Goal: Task Accomplishment & Management: Use online tool/utility

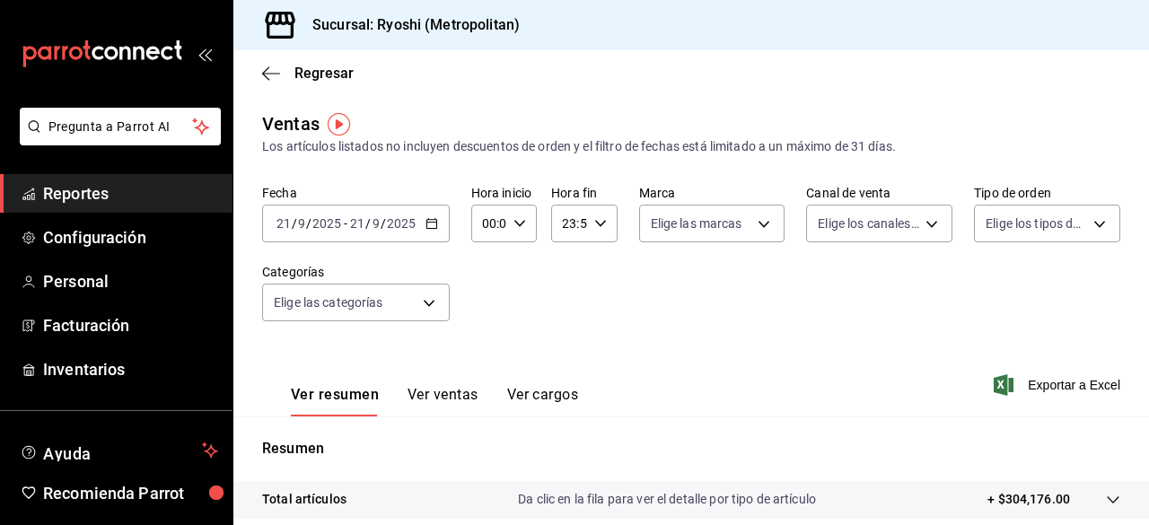
click at [433, 225] on icon "button" at bounding box center [432, 223] width 13 height 13
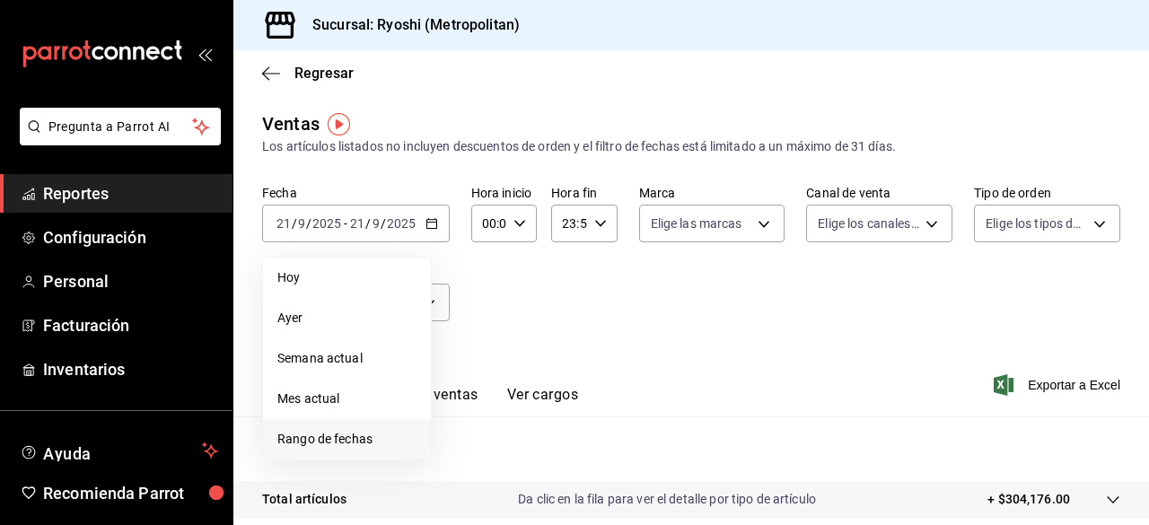
click at [353, 428] on li "Rango de fechas" at bounding box center [347, 439] width 168 height 40
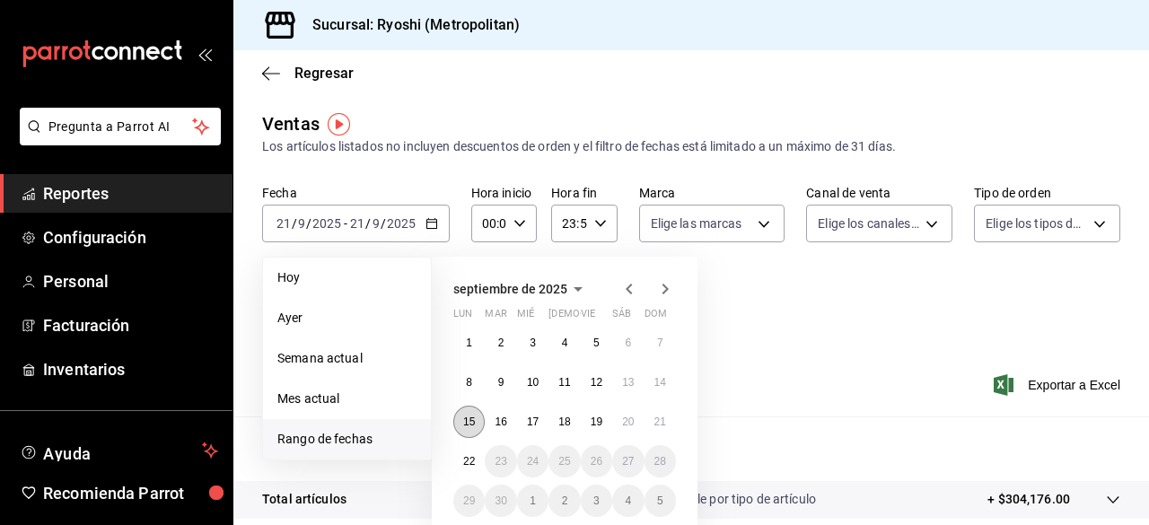
click at [469, 426] on abbr "15" at bounding box center [469, 422] width 12 height 13
click at [469, 452] on button "22" at bounding box center [468, 461] width 31 height 32
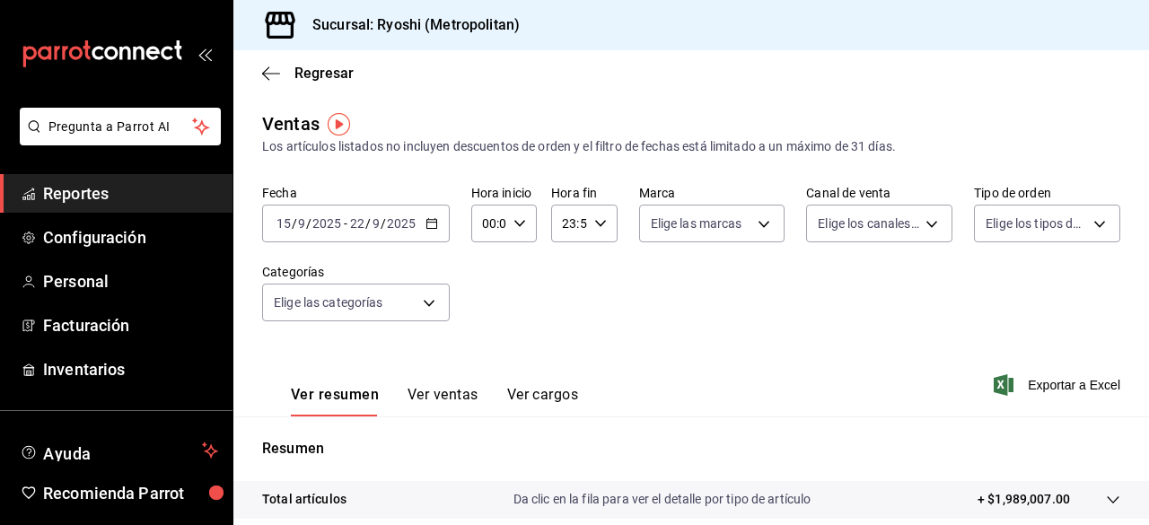
click at [436, 407] on button "Ver ventas" at bounding box center [443, 401] width 71 height 31
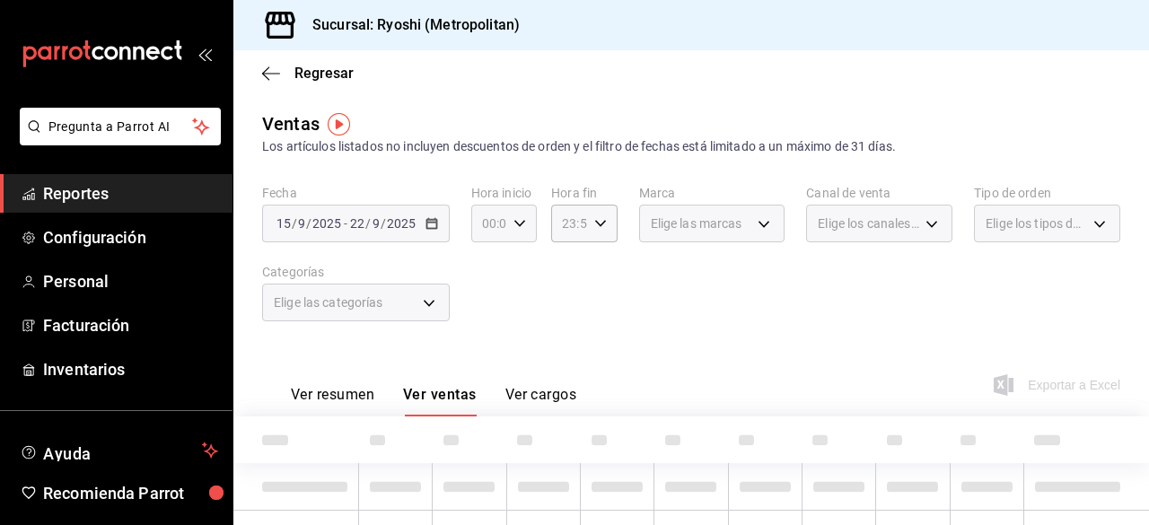
click at [514, 224] on icon "button" at bounding box center [520, 223] width 13 height 13
click at [488, 266] on span "00" at bounding box center [486, 269] width 4 height 14
click at [488, 266] on span "05" at bounding box center [486, 269] width 4 height 14
type input "05:00"
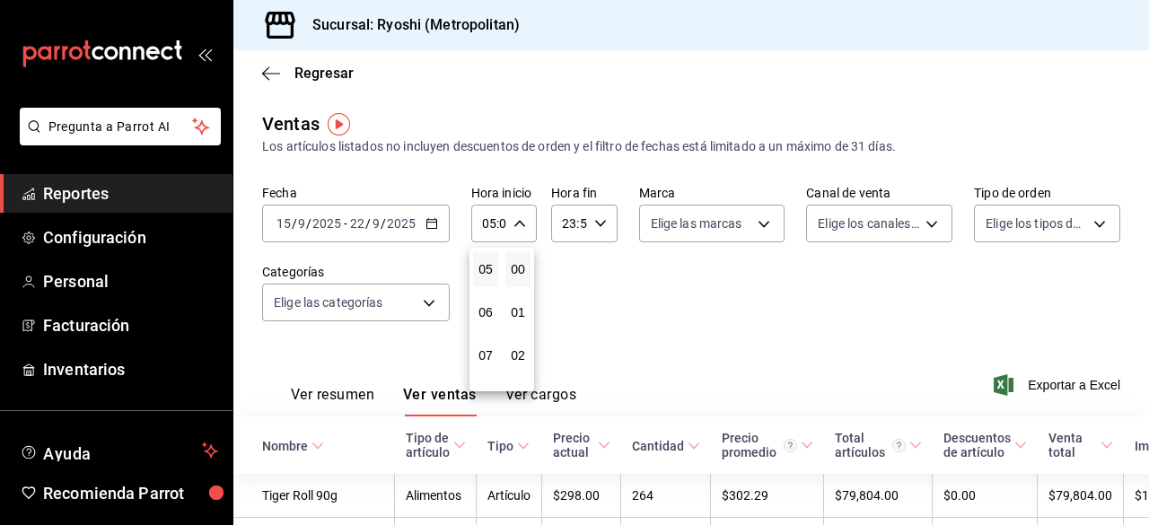
click at [595, 229] on div at bounding box center [574, 262] width 1149 height 525
click at [595, 229] on icon "button" at bounding box center [600, 223] width 13 height 13
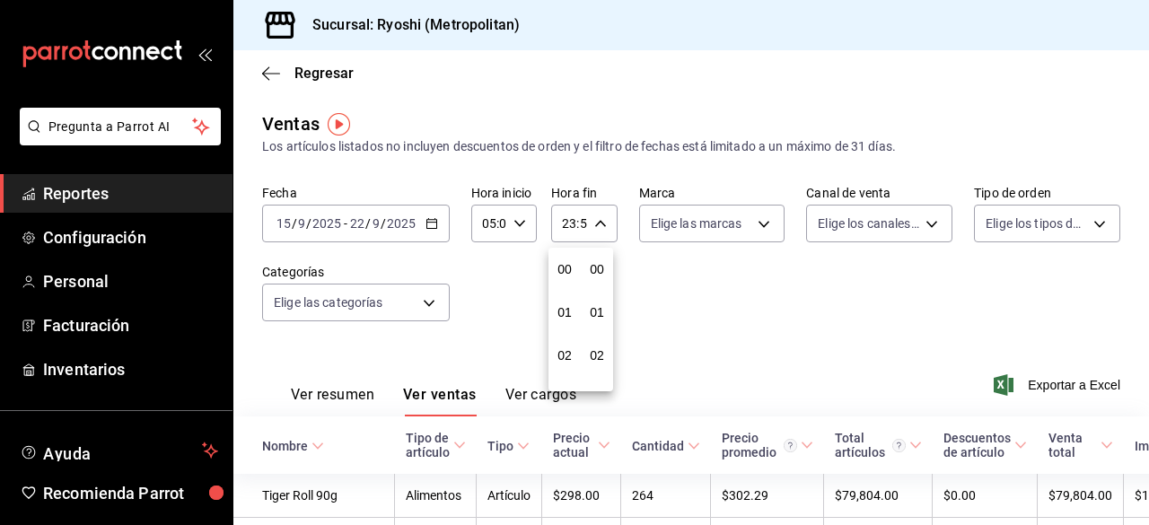
scroll to position [2442, 0]
click at [563, 286] on span "21" at bounding box center [565, 284] width 4 height 14
type input "21:59"
click at [562, 286] on button "05" at bounding box center [564, 277] width 25 height 36
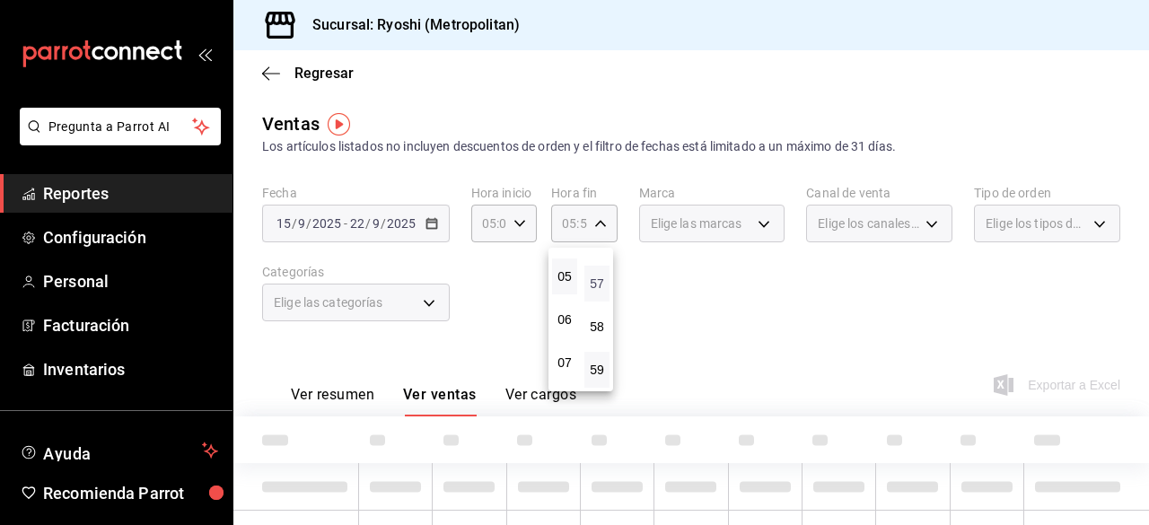
click at [595, 284] on span "57" at bounding box center [597, 284] width 4 height 14
type input "05:57"
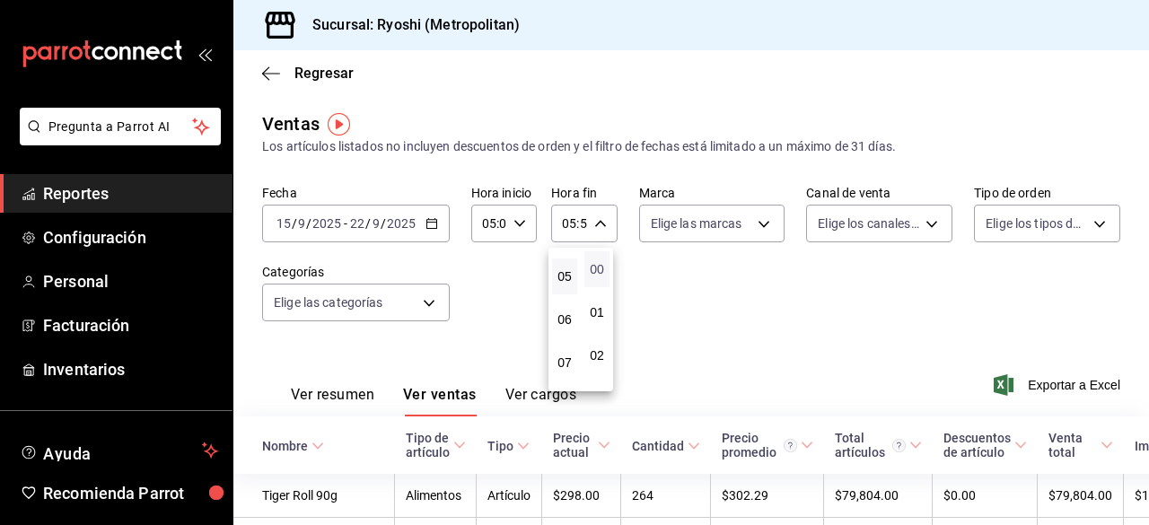
click at [595, 270] on span "00" at bounding box center [597, 269] width 4 height 14
type input "05:00"
click at [733, 308] on div at bounding box center [574, 262] width 1149 height 525
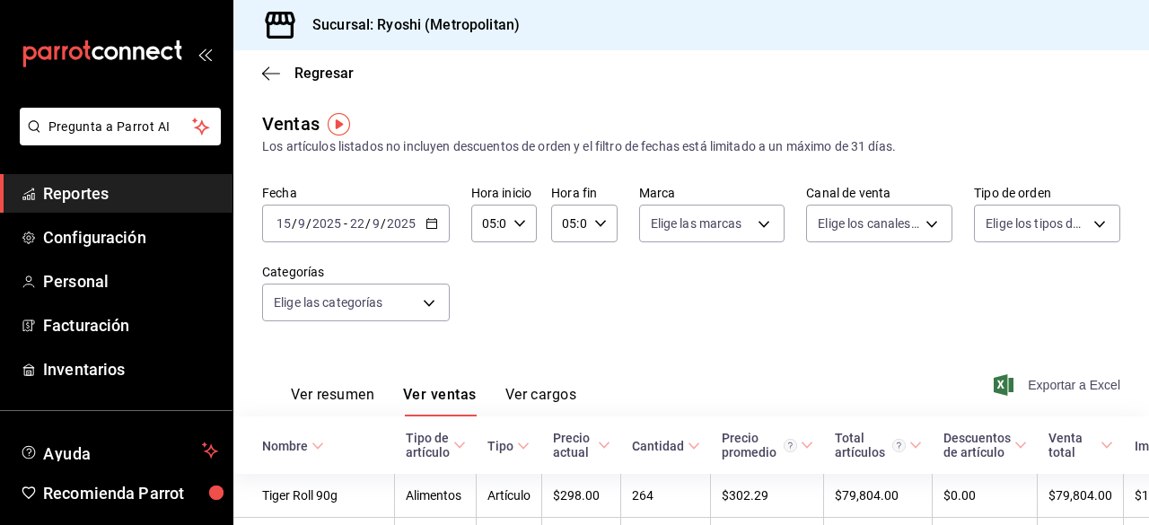
click at [1032, 383] on span "Exportar a Excel" at bounding box center [1059, 385] width 123 height 22
